Goal: Information Seeking & Learning: Learn about a topic

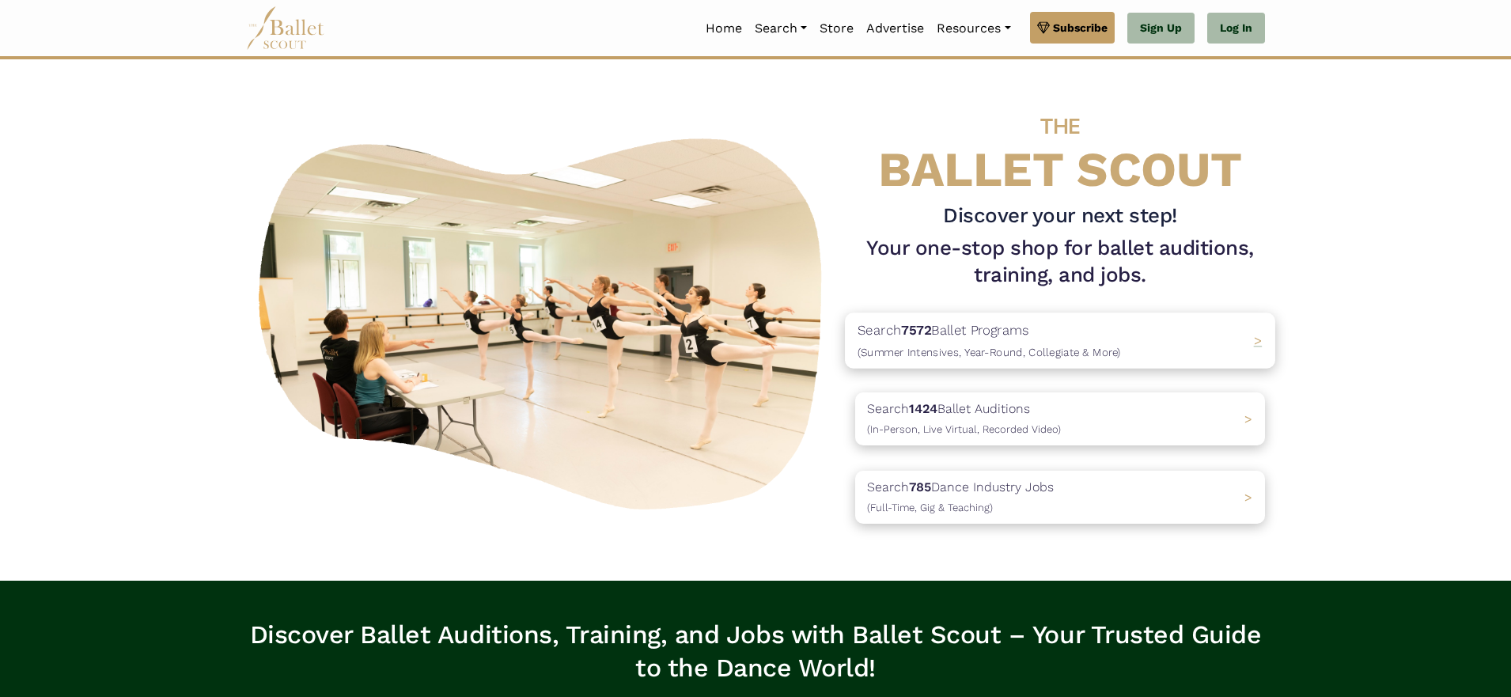
click at [991, 328] on p "Search 7572 Ballet Programs (Summer Intensives, Year-Round, Collegiate & More)" at bounding box center [989, 341] width 263 height 43
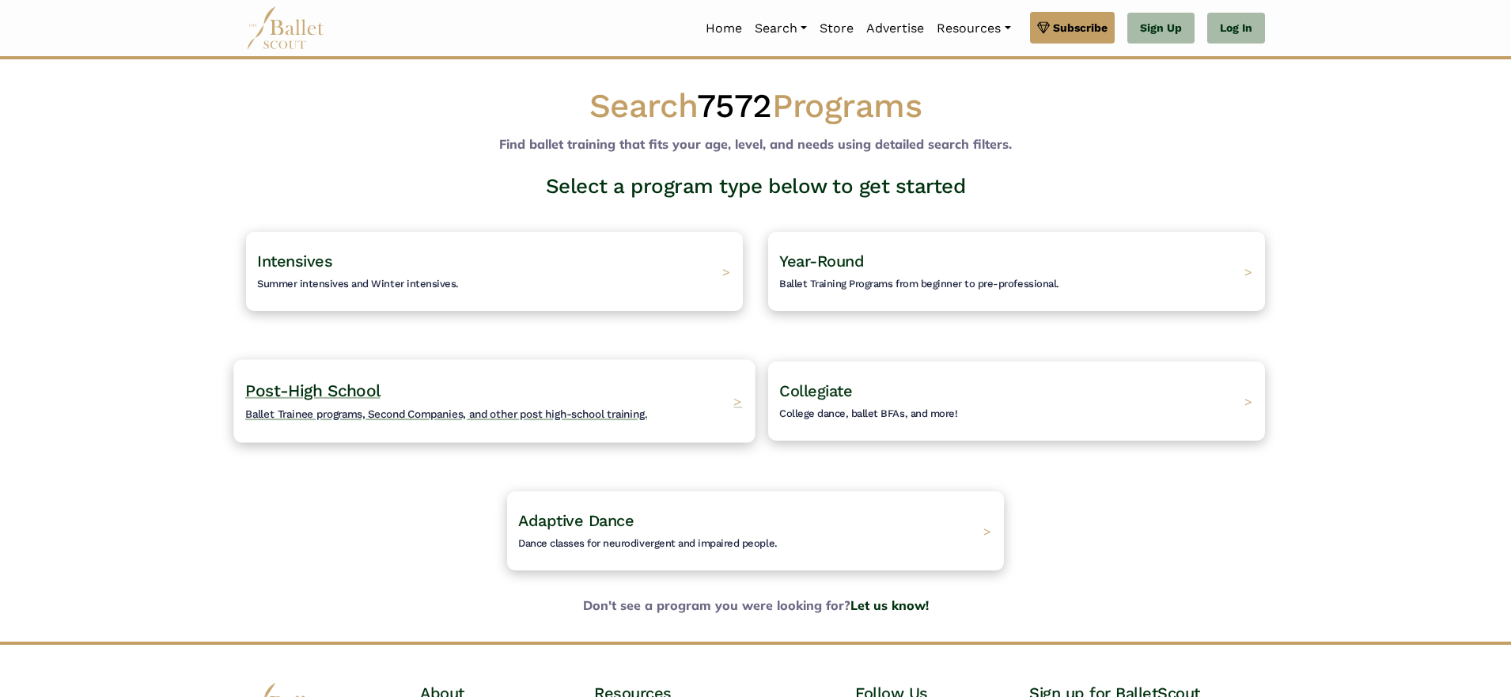
click at [400, 415] on span "Ballet Trainee programs, Second Companies, and other post high-school training." at bounding box center [446, 413] width 402 height 13
click at [327, 389] on span "Post-High School" at bounding box center [312, 391] width 135 height 20
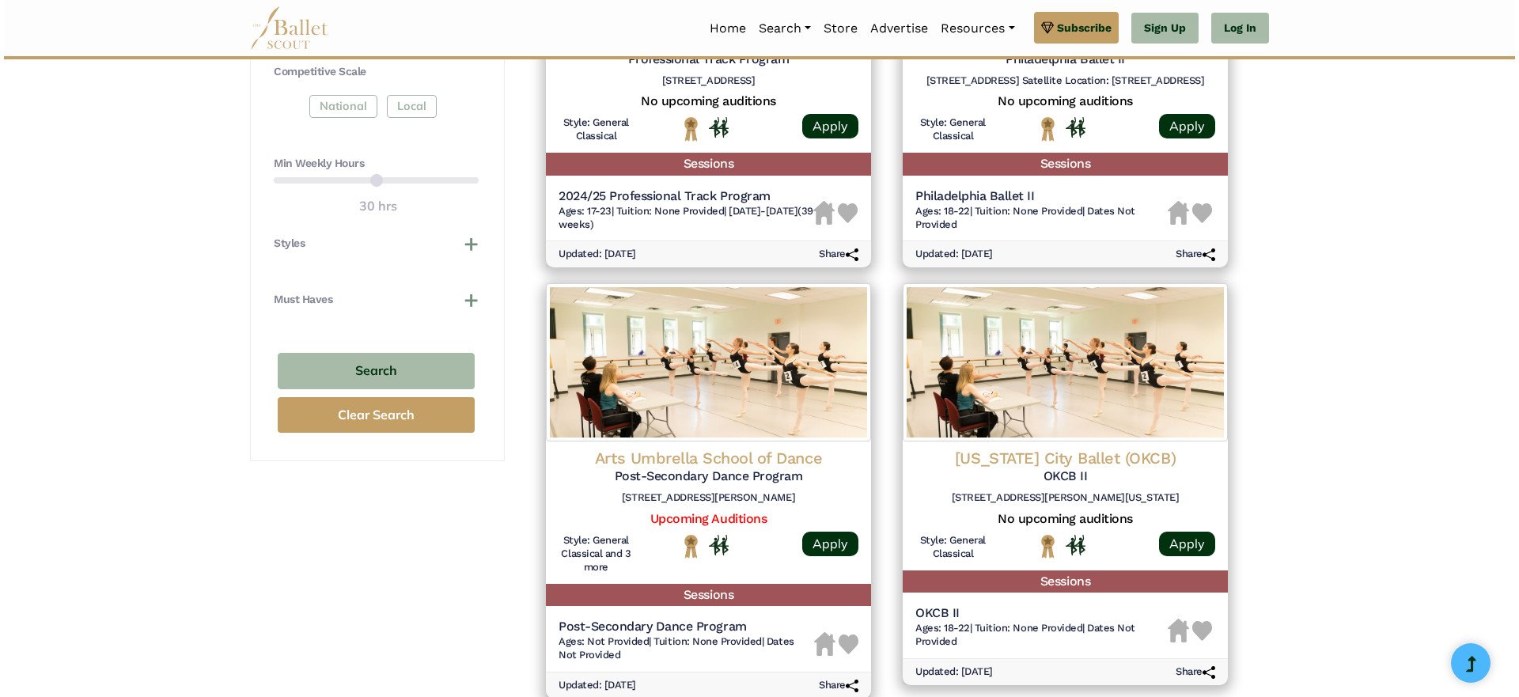
scroll to position [923, 0]
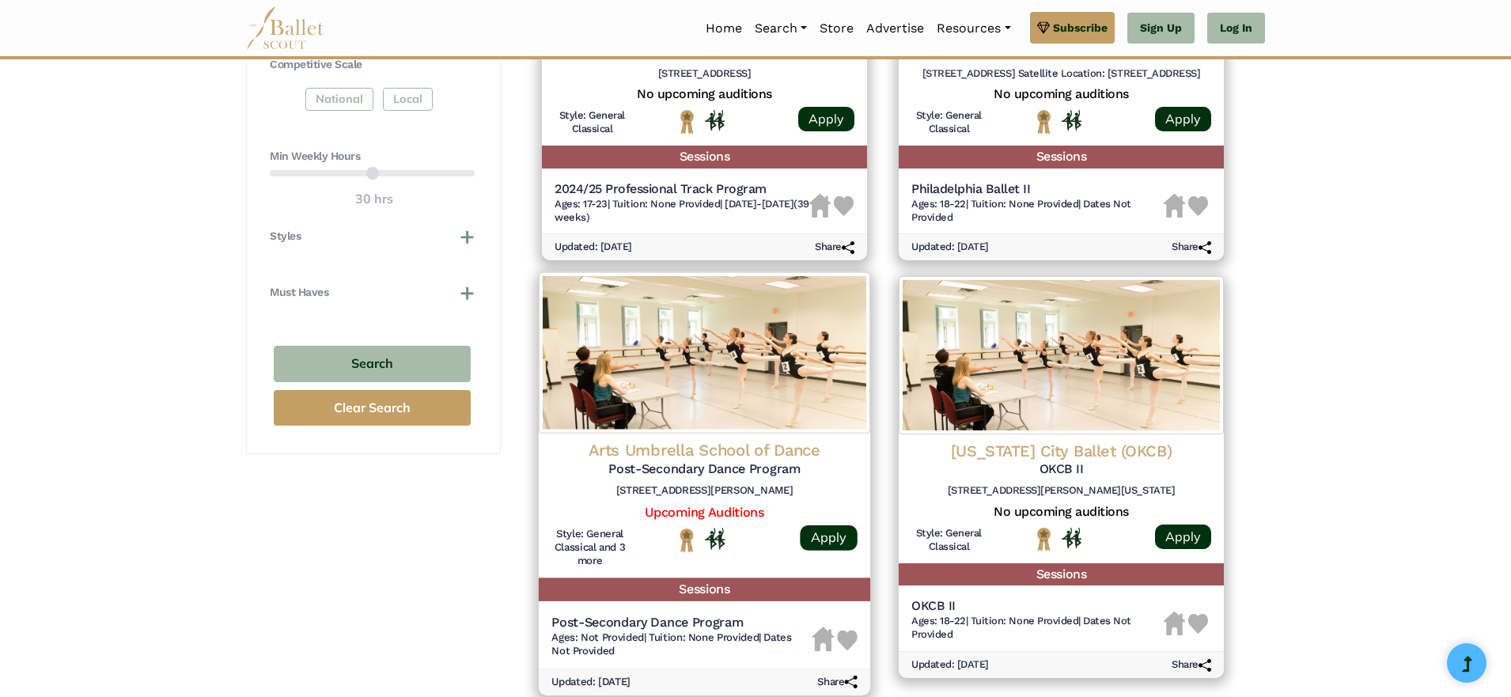
click at [767, 382] on img at bounding box center [705, 352] width 332 height 161
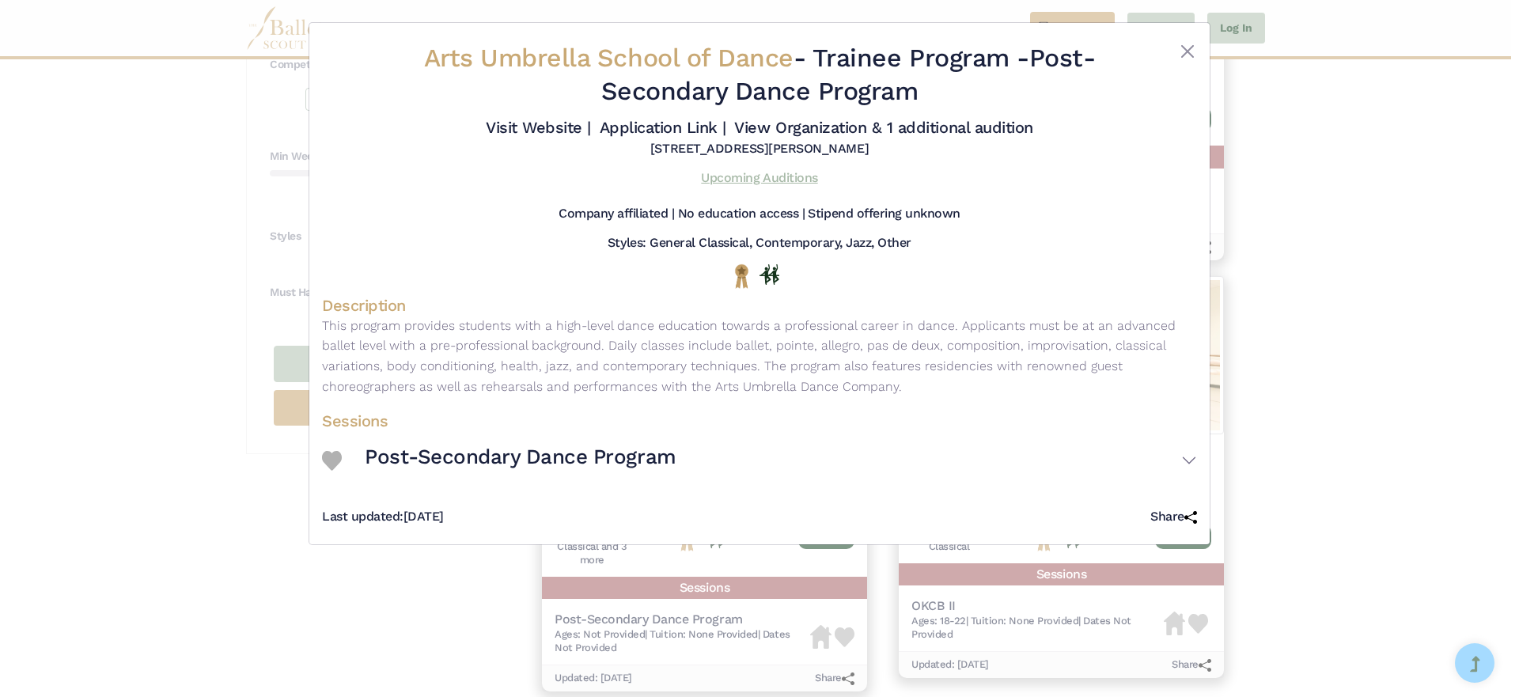
click at [772, 178] on link "Upcoming Auditions" at bounding box center [759, 177] width 116 height 15
